Goal: Information Seeking & Learning: Learn about a topic

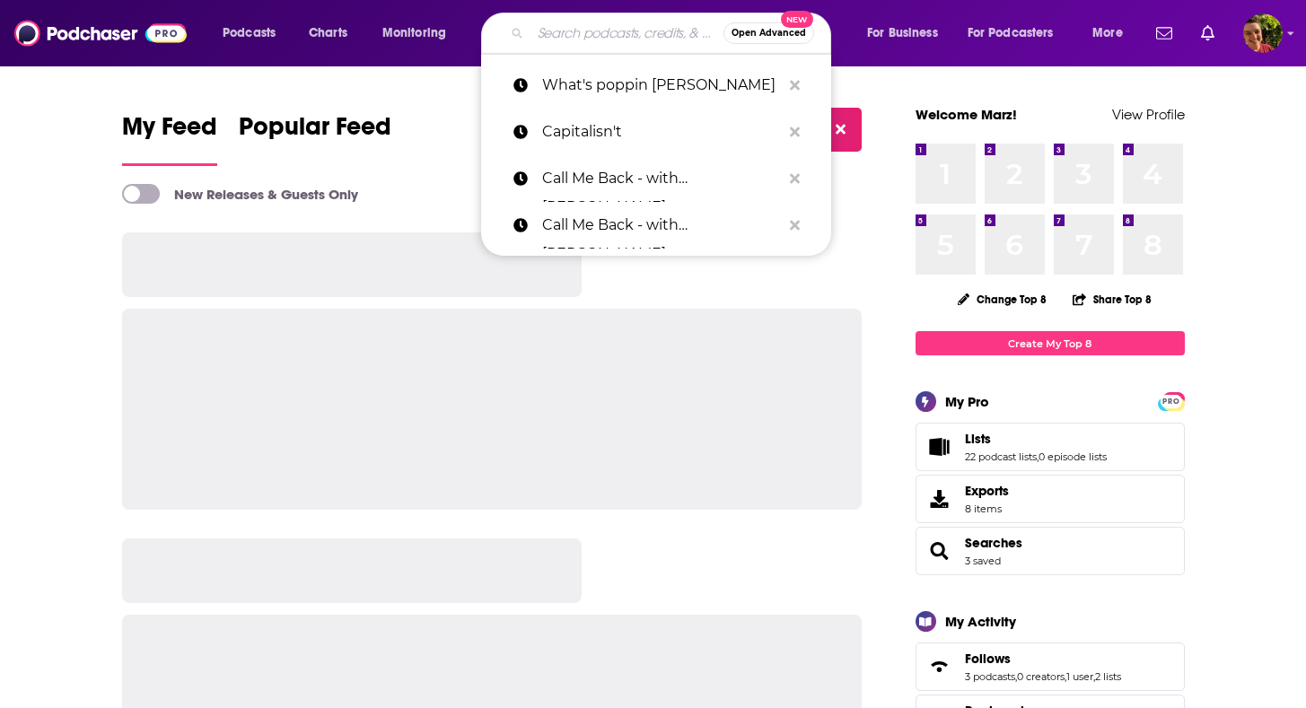
click at [549, 37] on input "Search podcasts, credits, & more..." at bounding box center [626, 33] width 193 height 29
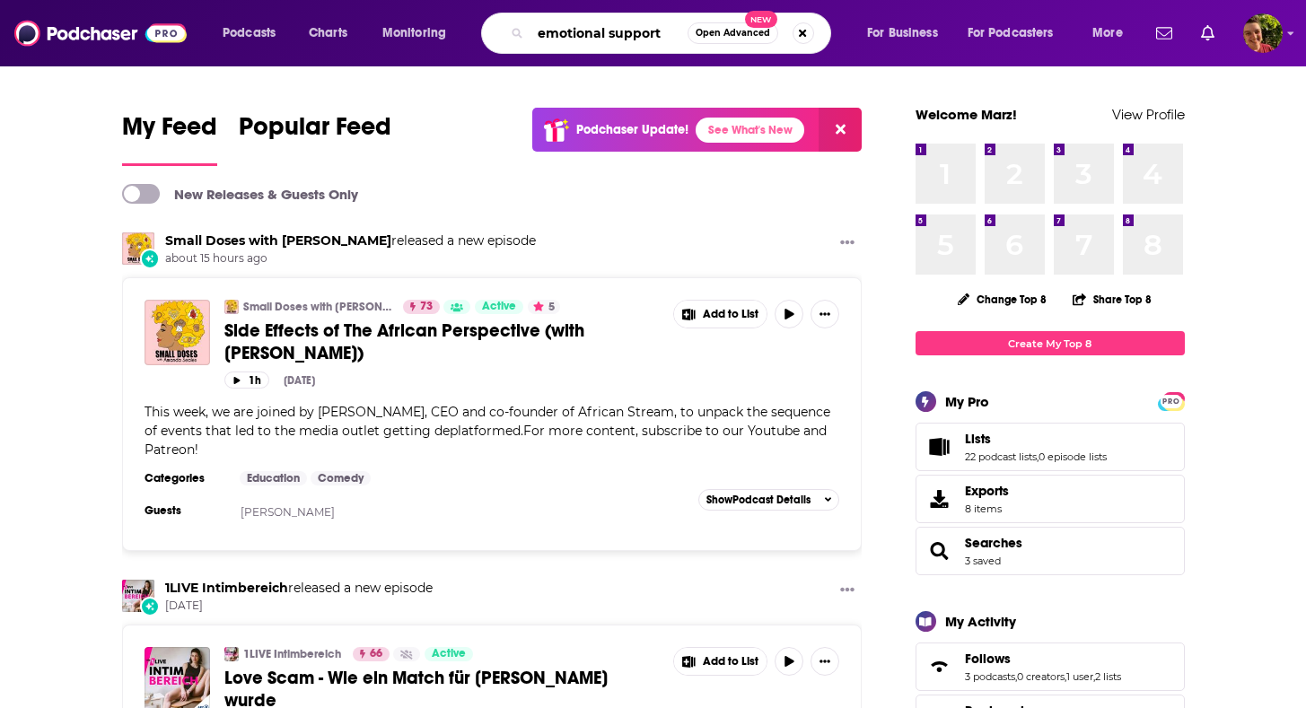
type input "emotional support"
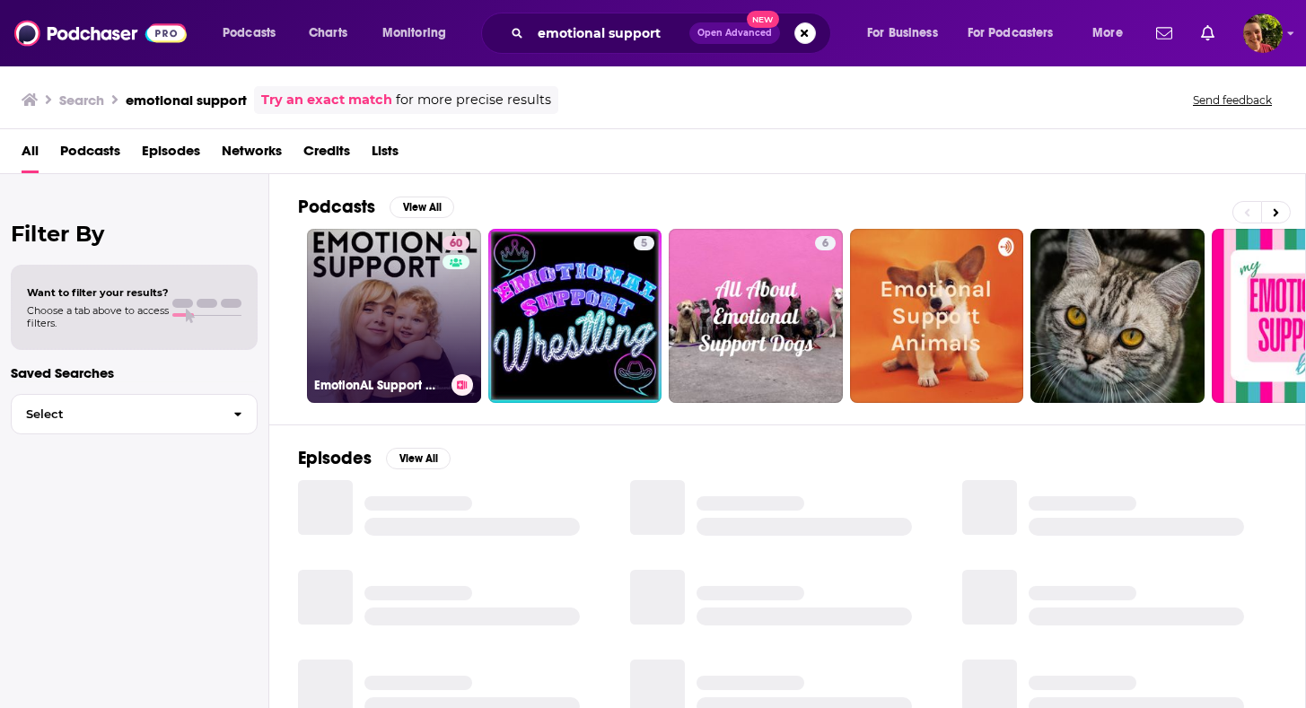
click at [423, 308] on link "60 EmotionAL Support with [PERSON_NAME]" at bounding box center [394, 316] width 174 height 174
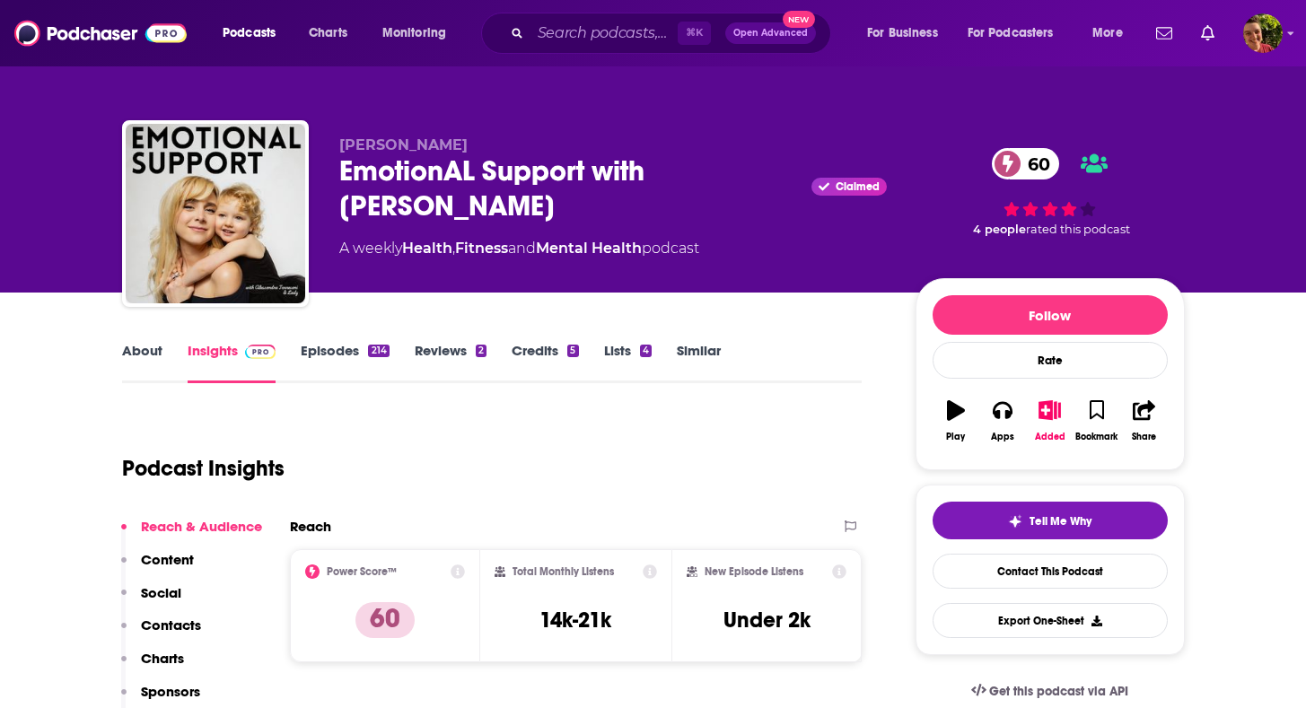
click at [451, 185] on div "EmotionAL Support with [PERSON_NAME] Claimed 60" at bounding box center [612, 188] width 547 height 70
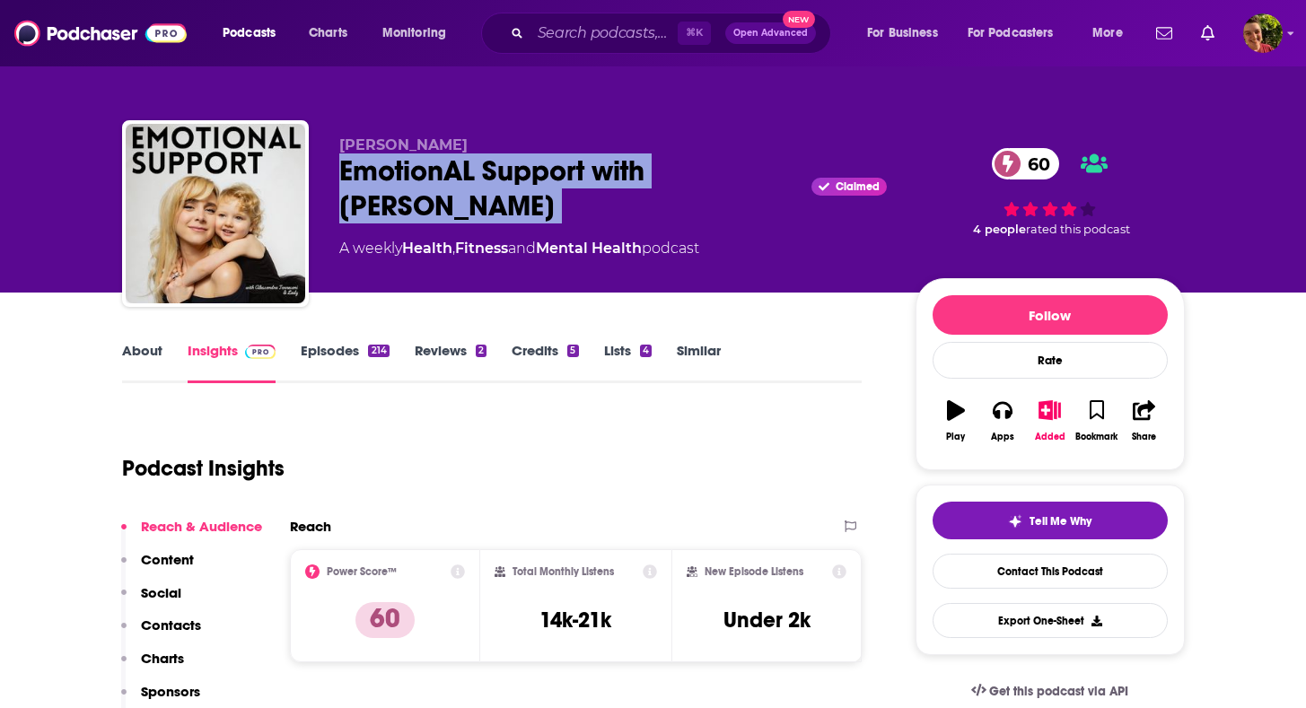
click at [451, 185] on div "EmotionAL Support with [PERSON_NAME] Claimed 60" at bounding box center [612, 188] width 547 height 70
copy div "EmotionAL Support with [PERSON_NAME]"
click at [138, 352] on link "About" at bounding box center [142, 362] width 40 height 41
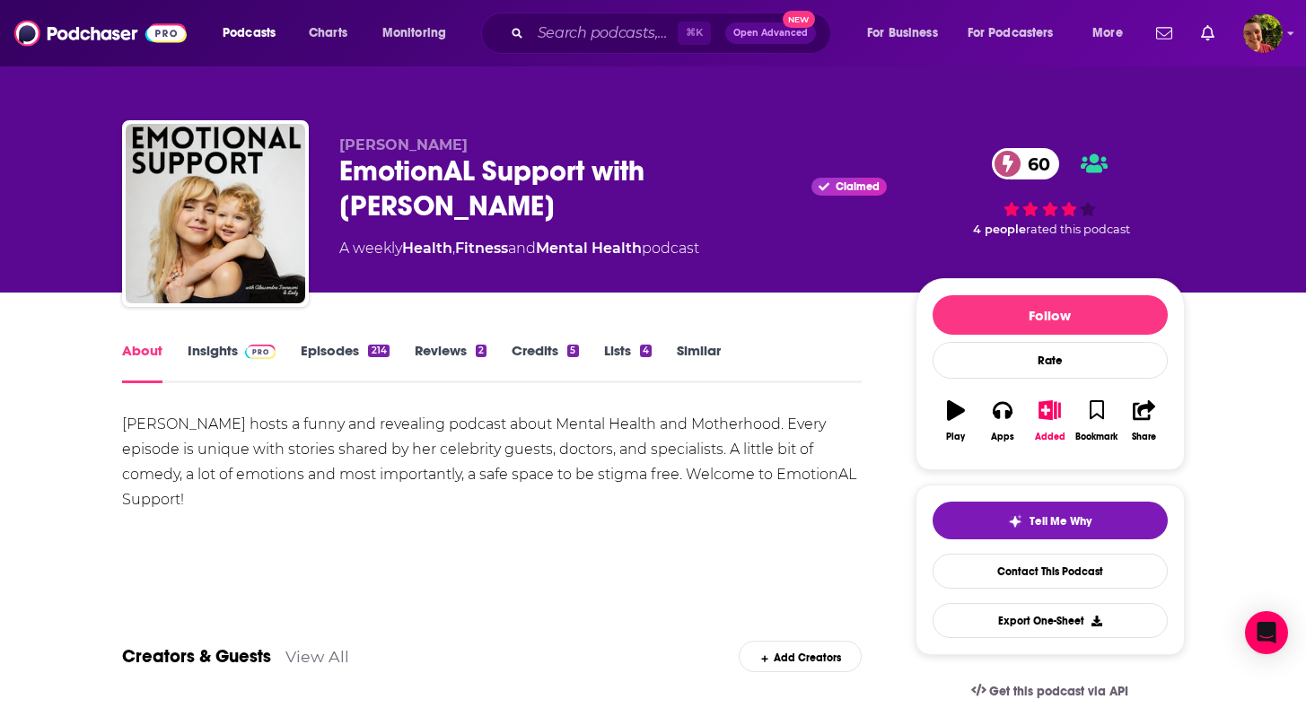
click at [358, 439] on div "[PERSON_NAME] hosts a funny and revealing podcast about Mental Health and Mothe…" at bounding box center [492, 462] width 740 height 101
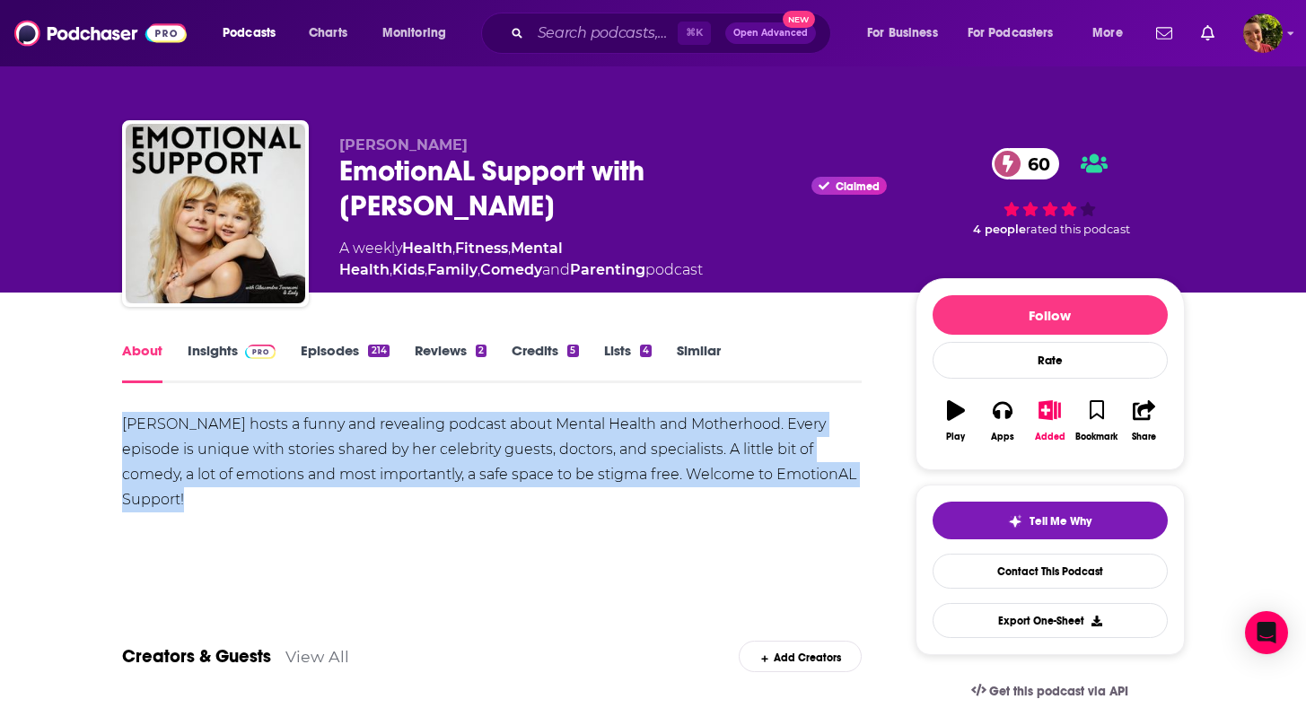
click at [358, 439] on div "[PERSON_NAME] hosts a funny and revealing podcast about Mental Health and Mothe…" at bounding box center [492, 462] width 740 height 101
copy div "[PERSON_NAME] hosts a funny and revealing podcast about Mental Health and Mothe…"
click at [224, 372] on link "Insights" at bounding box center [232, 362] width 89 height 41
